Goal: Information Seeking & Learning: Learn about a topic

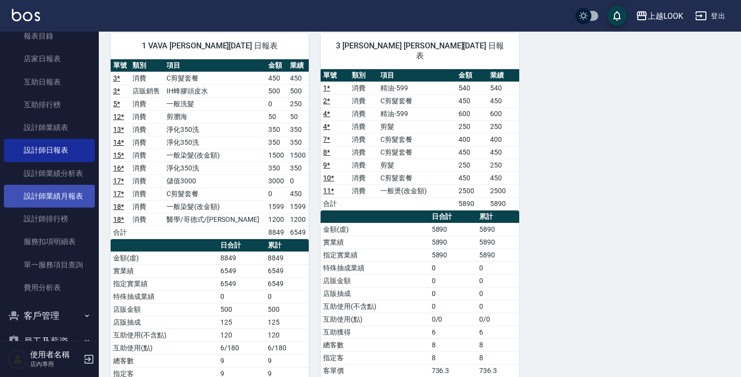
scroll to position [80, 0]
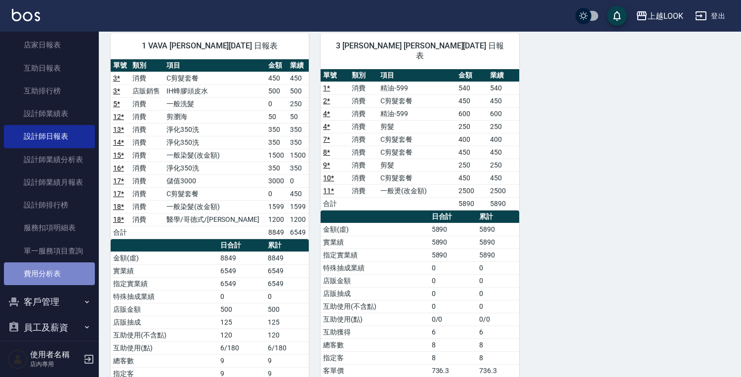
click at [53, 275] on link "費用分析表" at bounding box center [49, 273] width 91 height 23
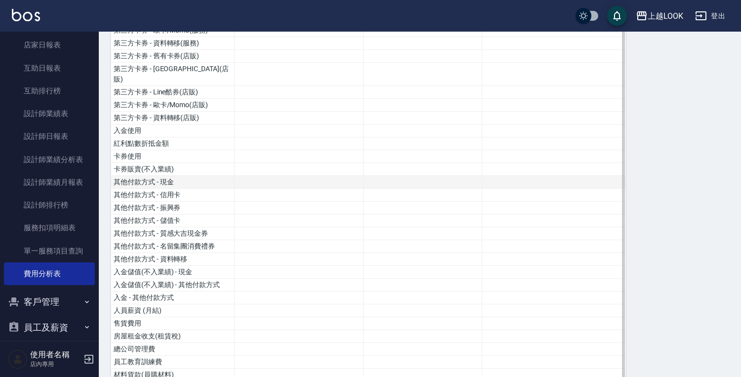
scroll to position [479, 0]
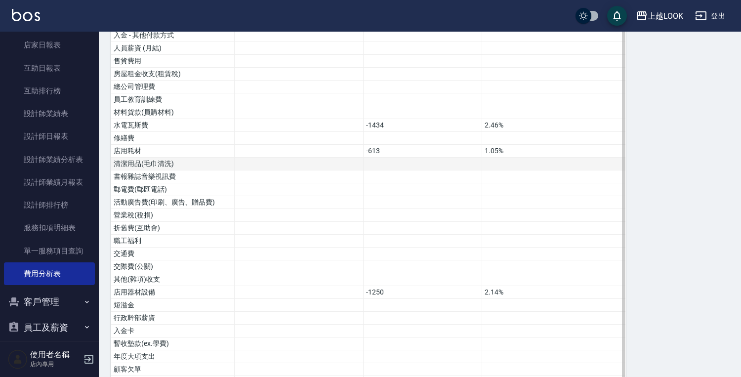
click at [405, 158] on td at bounding box center [422, 164] width 119 height 13
click at [420, 158] on td at bounding box center [422, 164] width 119 height 13
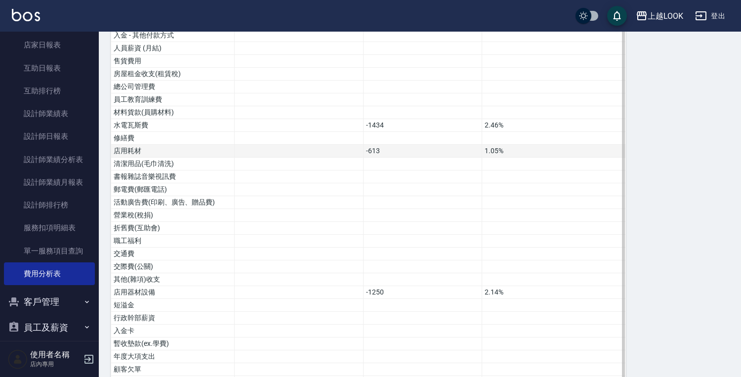
click at [393, 145] on td "-613" at bounding box center [422, 151] width 119 height 13
click at [395, 145] on td "-613" at bounding box center [422, 151] width 119 height 13
click at [387, 286] on td "-1250" at bounding box center [422, 292] width 119 height 13
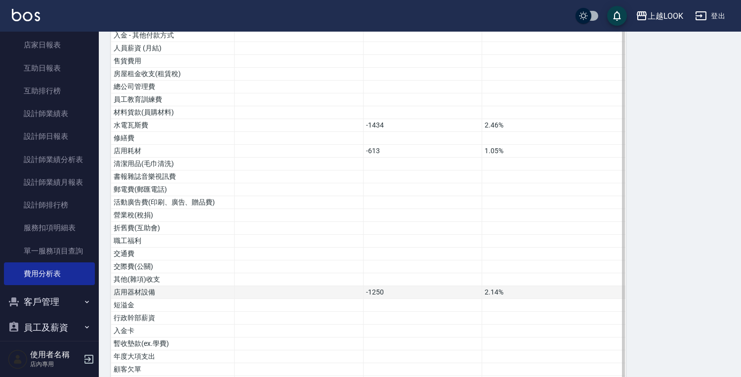
click at [387, 286] on td "-1250" at bounding box center [422, 292] width 119 height 13
click at [499, 286] on td "2.14%" at bounding box center [554, 292] width 144 height 13
click at [508, 286] on td "2.14%" at bounding box center [554, 292] width 144 height 13
click at [422, 286] on td "-1250" at bounding box center [422, 292] width 119 height 13
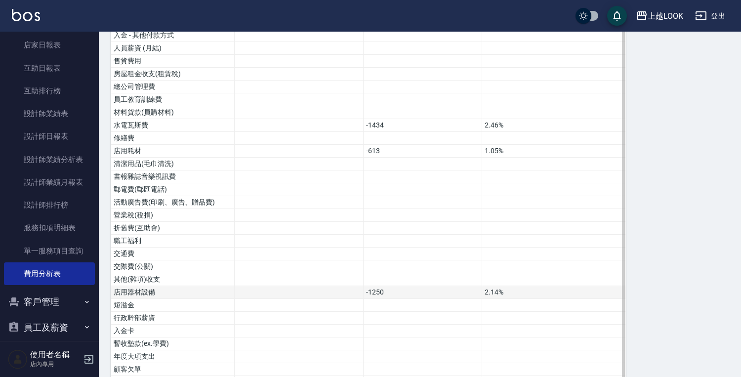
click at [422, 286] on td "-1250" at bounding box center [422, 292] width 119 height 13
click at [661, 229] on div "費用分析表 報表匯出 加項 扣項 總佔比 營業收入 56299 96.4% 店販收入 2100 3.6% 卡券販賣(先入業績) 第三方卡券 - 舊有卡券(服務…" at bounding box center [420, 88] width 619 height 908
click at [409, 145] on td "-613" at bounding box center [422, 151] width 119 height 13
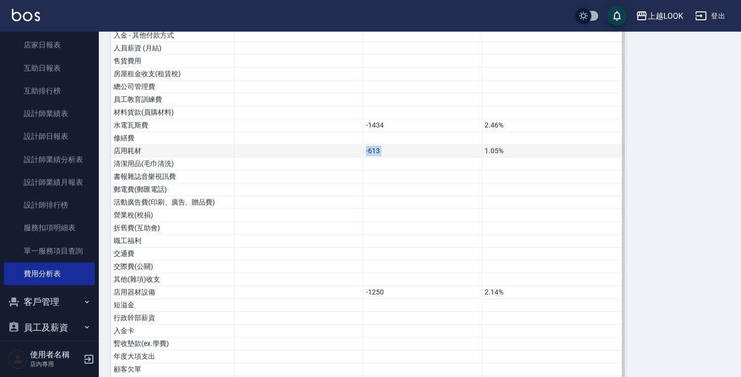
click at [409, 145] on td "-613" at bounding box center [422, 151] width 119 height 13
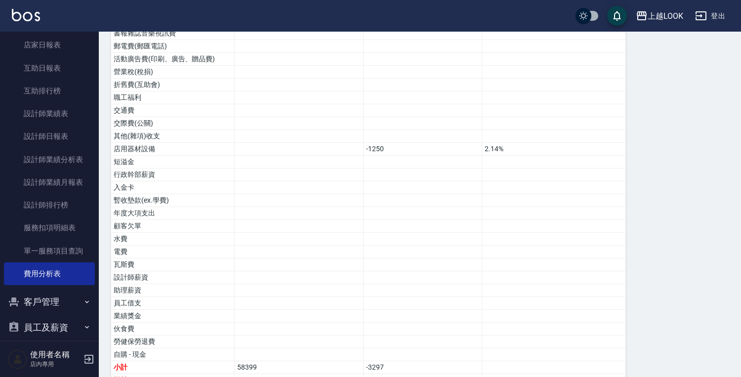
scroll to position [621, 0]
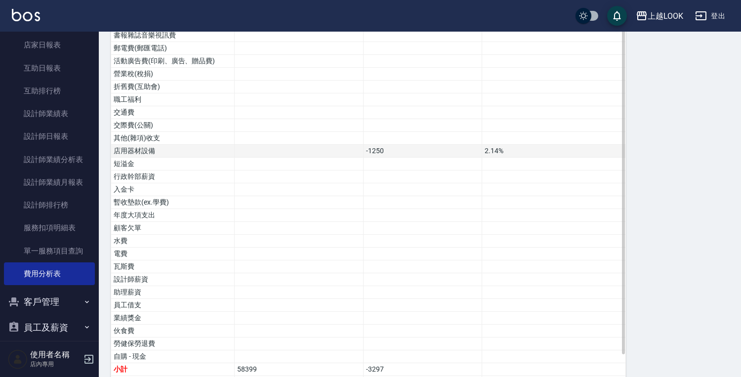
click at [437, 145] on td "-1250" at bounding box center [422, 151] width 119 height 13
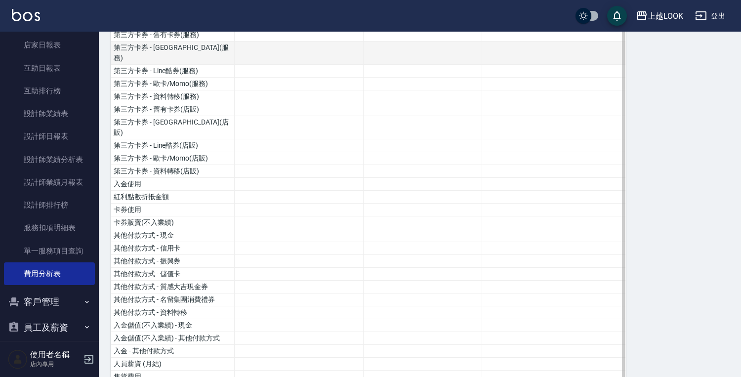
scroll to position [0, 0]
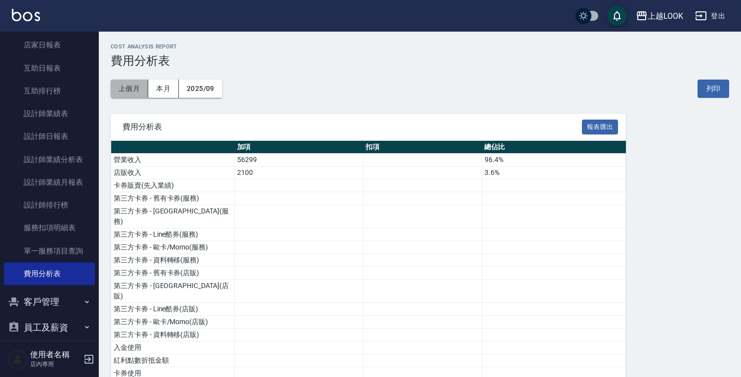
click at [139, 88] on button "上個月" at bounding box center [130, 89] width 38 height 18
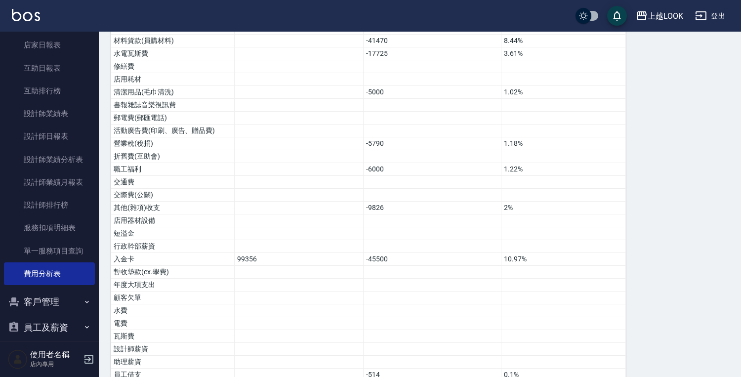
scroll to position [623, 0]
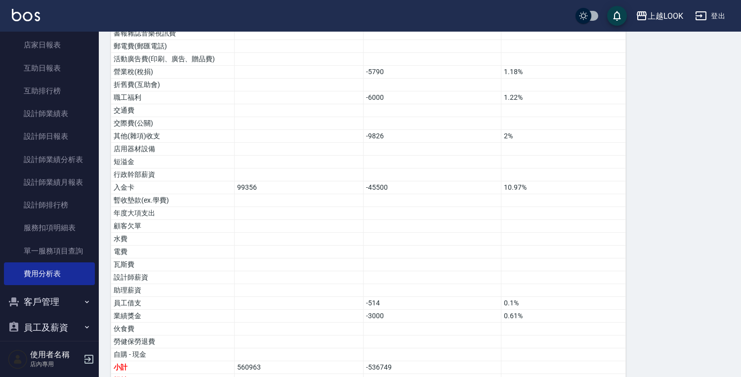
drag, startPoint x: 115, startPoint y: 160, endPoint x: 625, endPoint y: 397, distance: 562.4
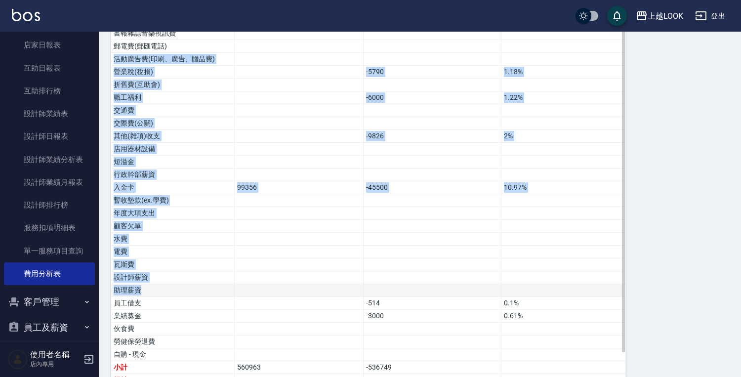
drag, startPoint x: 115, startPoint y: 32, endPoint x: 576, endPoint y: 254, distance: 512.3
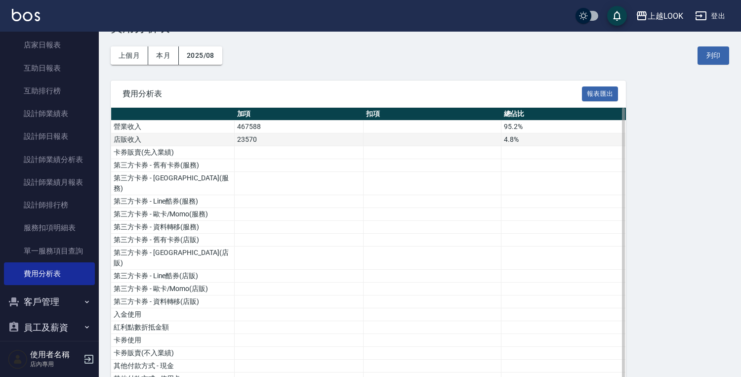
scroll to position [27, 0]
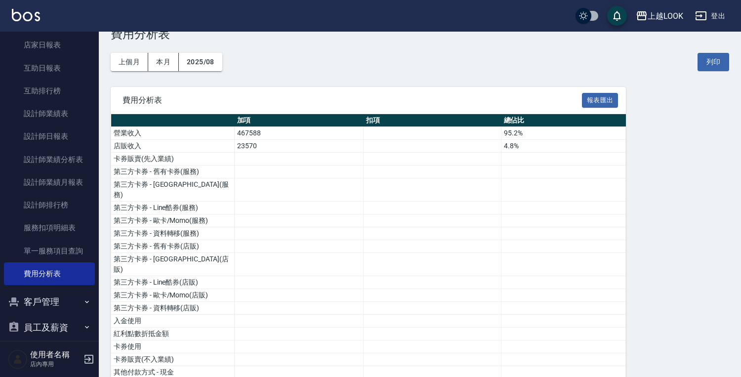
drag, startPoint x: 115, startPoint y: 88, endPoint x: 149, endPoint y: 90, distance: 34.6
click at [149, 90] on div "費用分析表 報表匯出" at bounding box center [368, 100] width 515 height 27
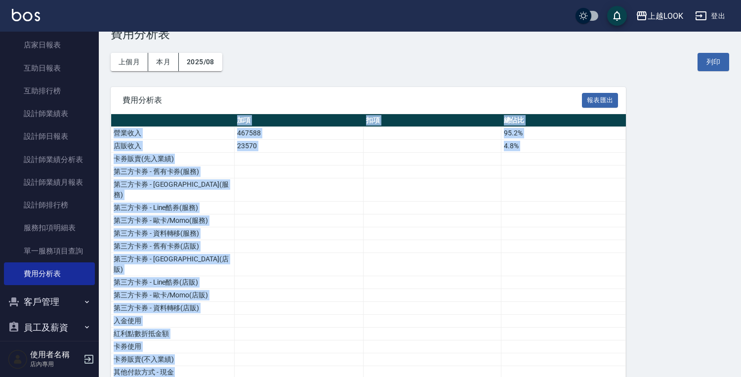
drag, startPoint x: 719, startPoint y: 371, endPoint x: 656, endPoint y: 175, distance: 205.6
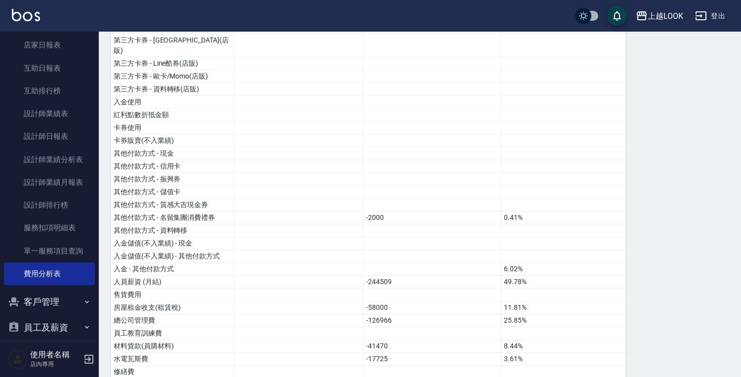
scroll to position [342, 0]
